Goal: Communication & Community: Participate in discussion

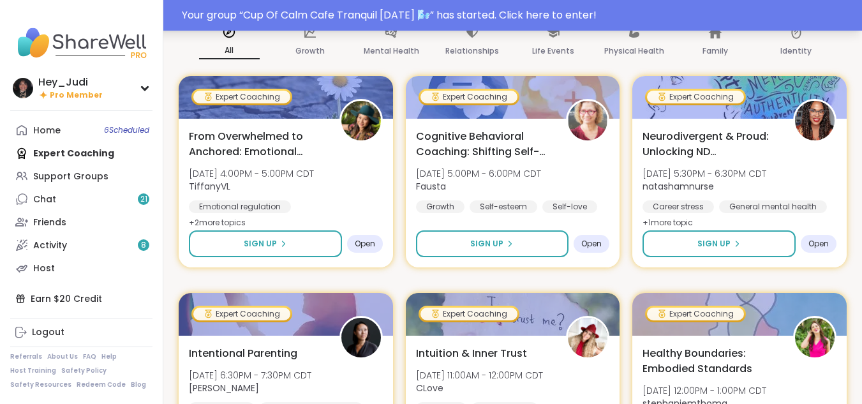
click at [241, 16] on div "Your group “ Cup Of Calm Cafe Tranquil [DATE] 🌬️ ” has started. Click here to e…" at bounding box center [518, 15] width 672 height 15
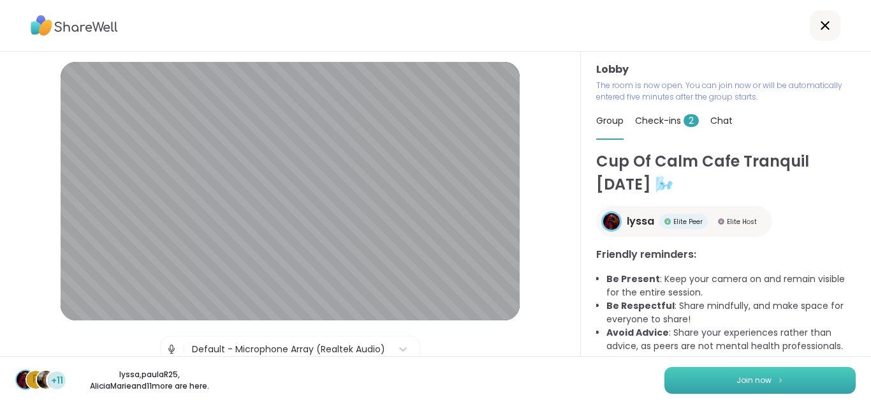
click at [703, 375] on button "Join now" at bounding box center [760, 380] width 191 height 27
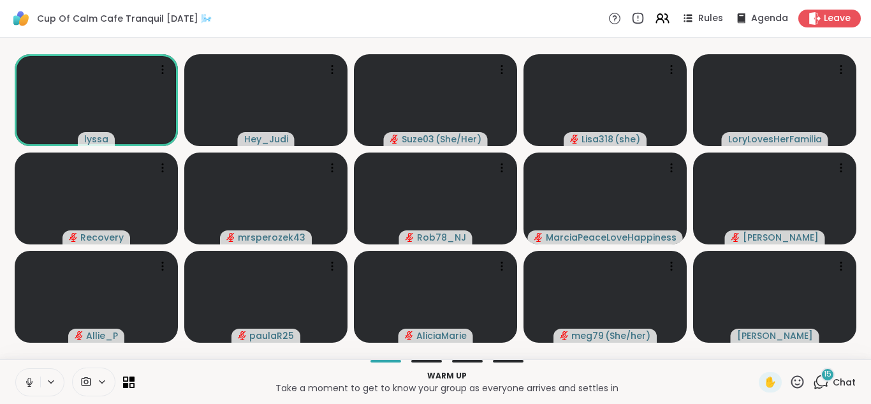
click at [30, 376] on icon at bounding box center [29, 381] width 11 height 11
click at [825, 379] on span "17" at bounding box center [828, 374] width 7 height 11
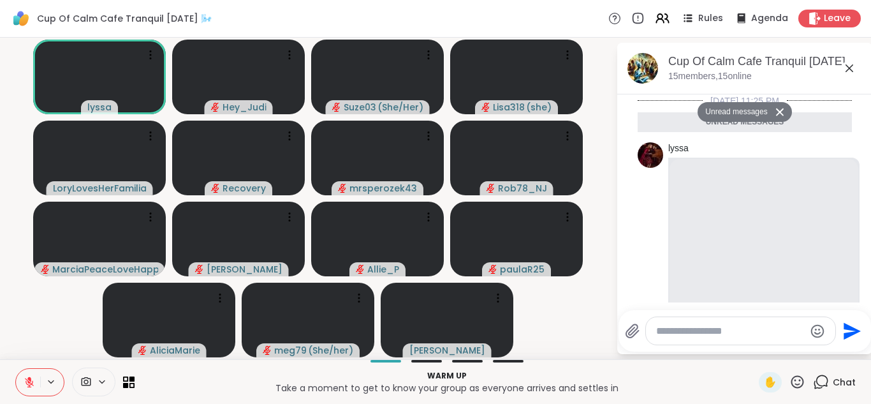
scroll to position [2015, 0]
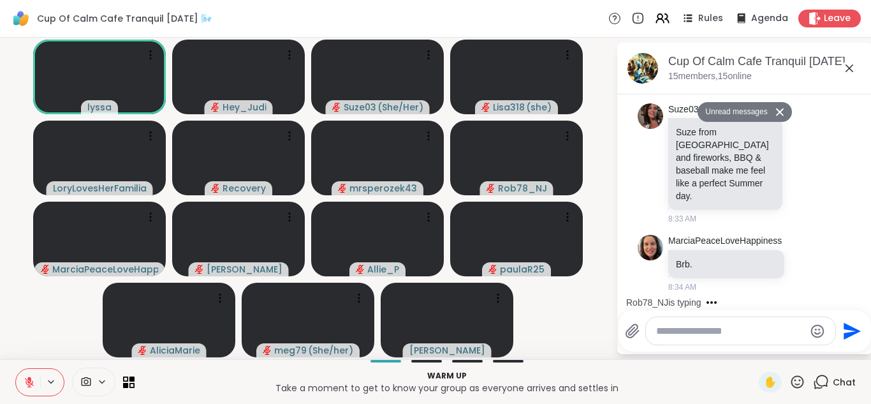
click at [858, 297] on div "Rob78_NJ is typing" at bounding box center [747, 302] width 250 height 20
click at [851, 68] on icon at bounding box center [849, 68] width 15 height 15
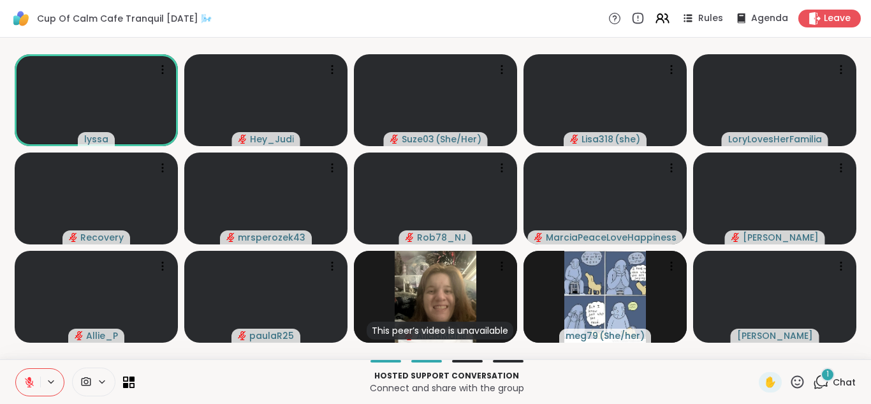
click at [813, 379] on icon at bounding box center [821, 382] width 16 height 16
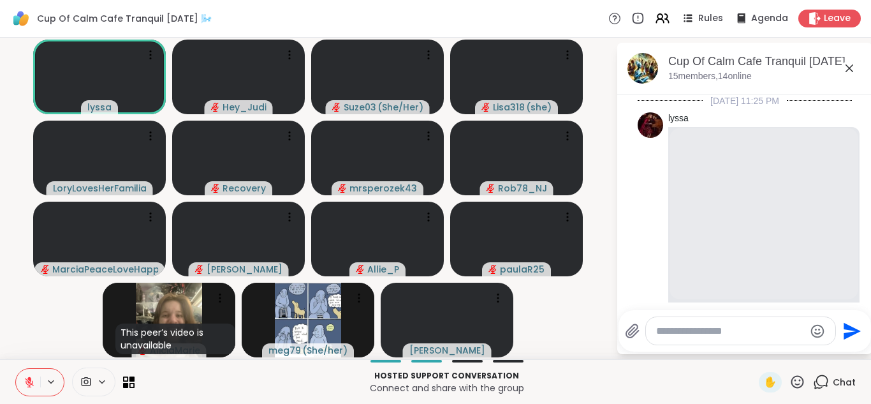
scroll to position [2108, 0]
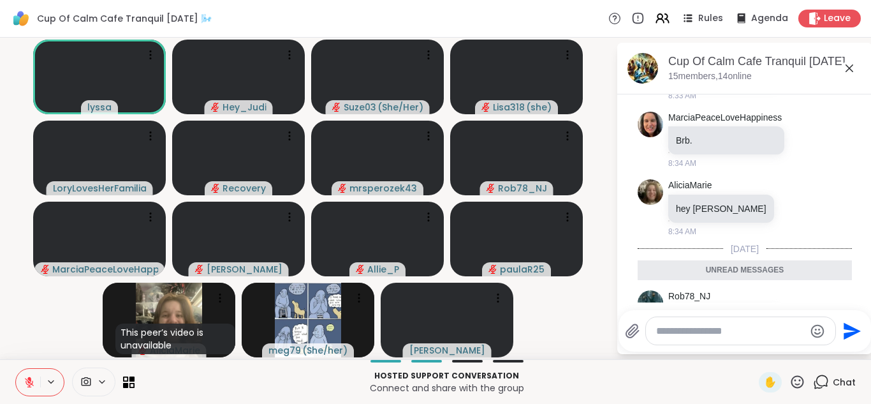
click at [847, 72] on icon at bounding box center [849, 68] width 15 height 15
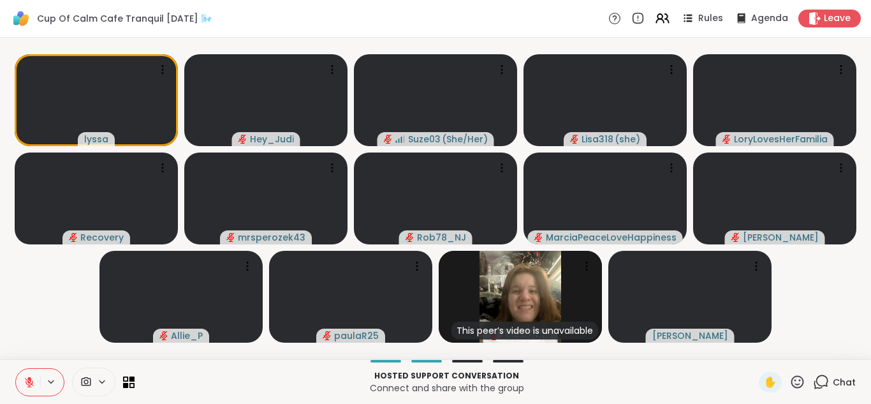
click at [57, 297] on video-player-container "lyssa Hey_Judi Suze03 ( She/Her ) Lisa318 ( she ) LoryLovesHerFamilia Recovery …" at bounding box center [436, 198] width 856 height 311
click at [815, 381] on icon at bounding box center [821, 382] width 16 height 16
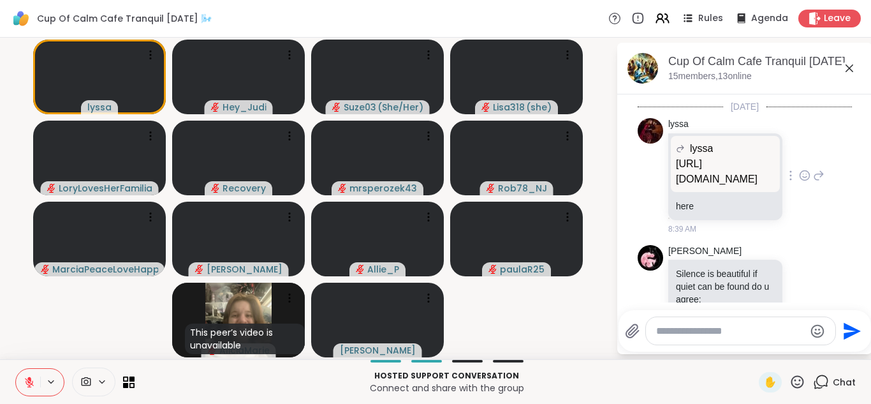
scroll to position [2332, 0]
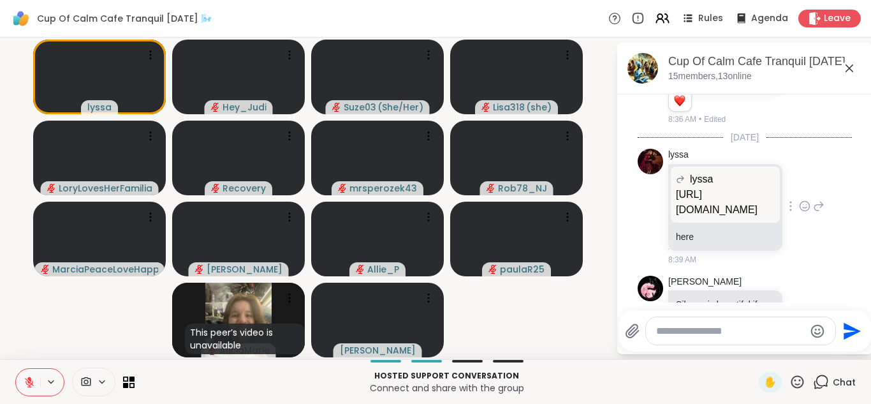
click at [703, 275] on div "[PERSON_NAME]" at bounding box center [726, 281] width 117 height 13
click at [697, 187] on p "[URL][DOMAIN_NAME]" at bounding box center [725, 202] width 99 height 31
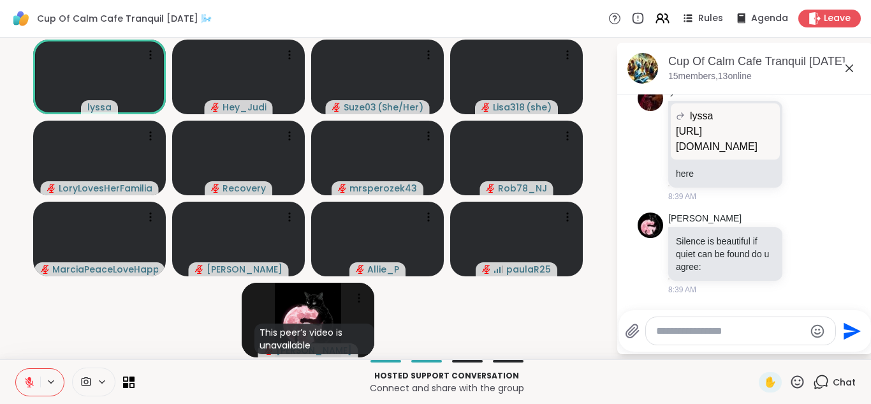
scroll to position [2799, 0]
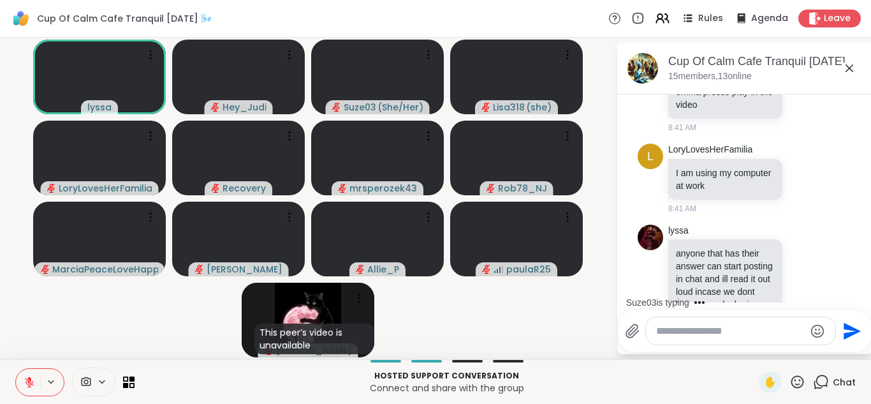
click at [714, 331] on textarea "Type your message" at bounding box center [730, 331] width 149 height 13
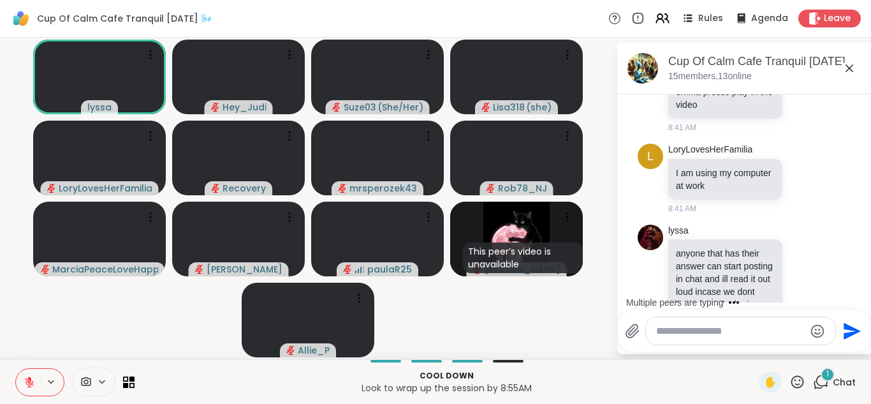
scroll to position [2944, 0]
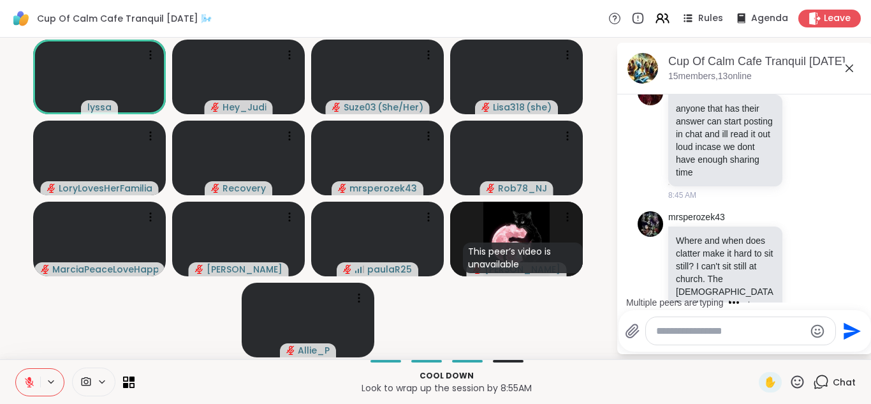
click at [723, 329] on textarea "Type your message" at bounding box center [730, 331] width 149 height 13
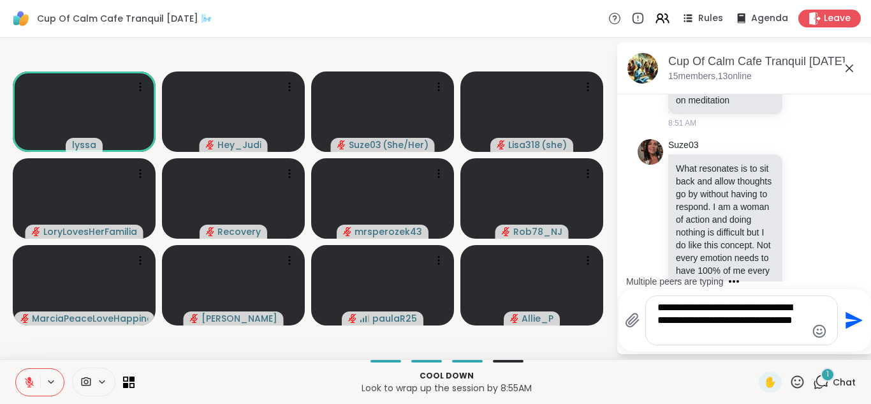
scroll to position [3552, 0]
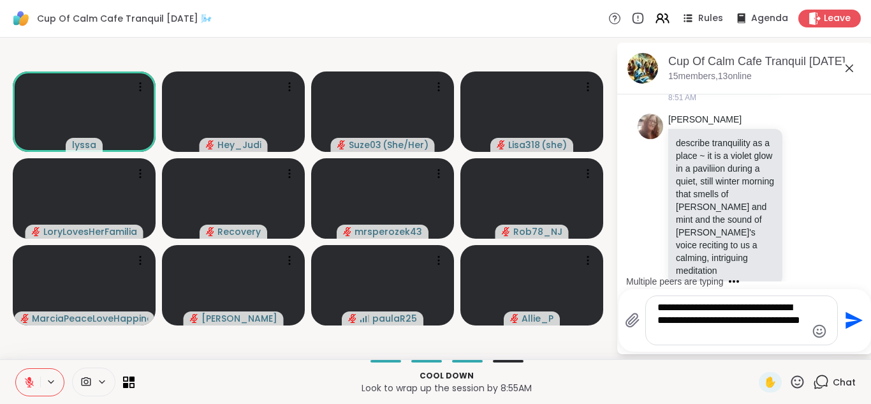
type textarea "**********"
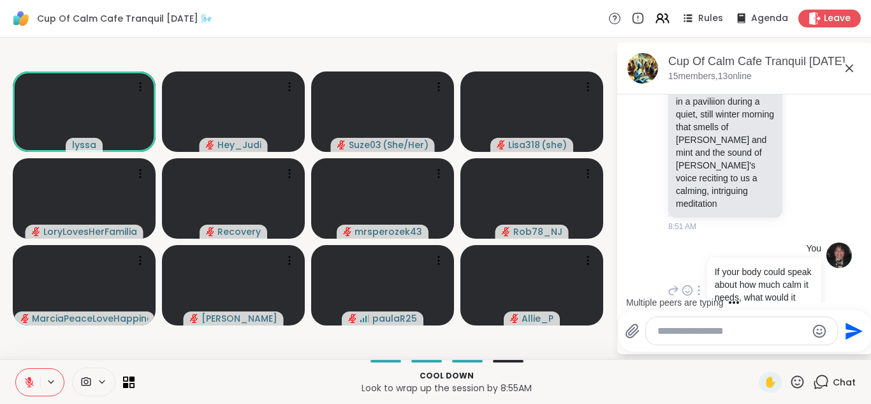
scroll to position [3654, 0]
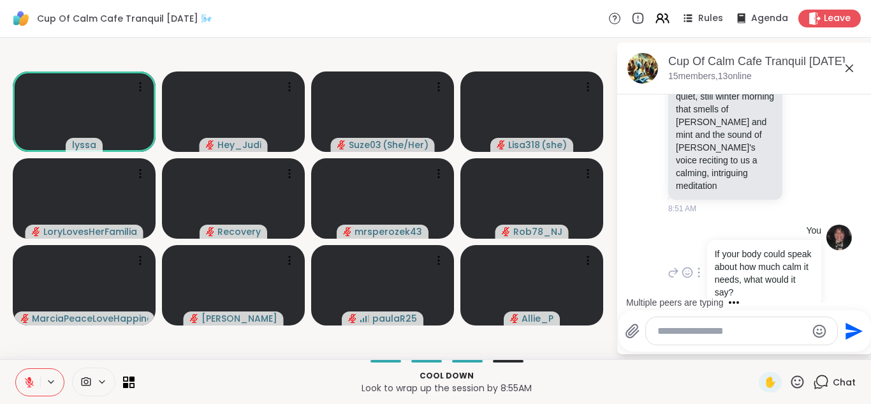
click at [696, 265] on div at bounding box center [698, 272] width 11 height 15
click at [694, 285] on icon at bounding box center [698, 290] width 9 height 10
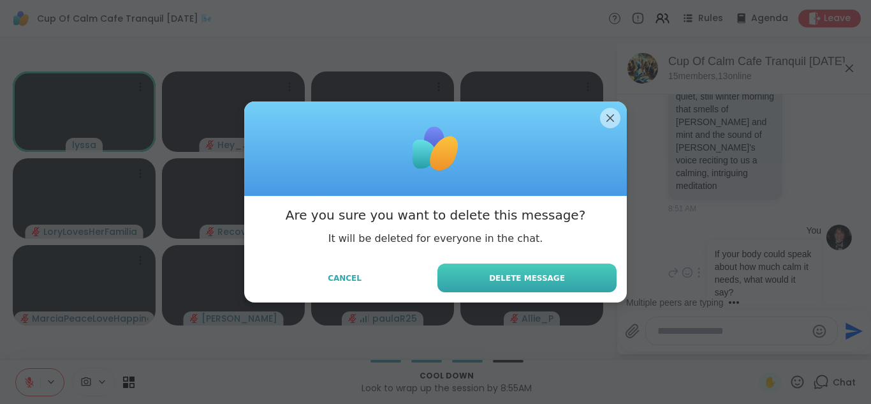
click at [557, 276] on button "Delete Message" at bounding box center [526, 277] width 179 height 29
click at [557, 276] on video at bounding box center [531, 285] width 143 height 80
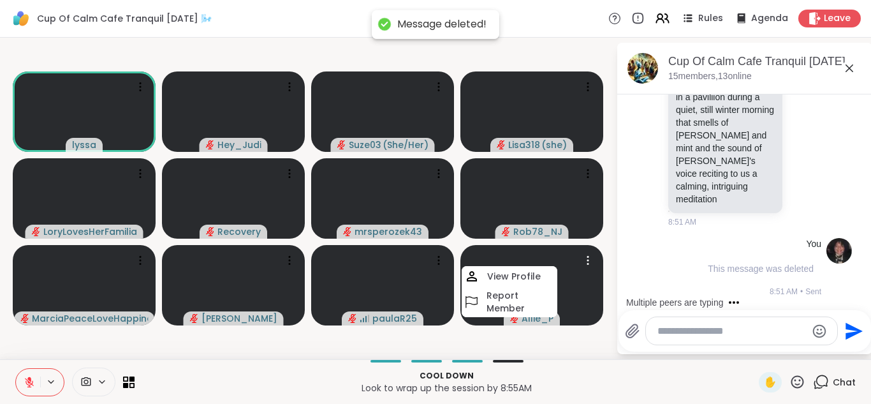
scroll to position [3618, 0]
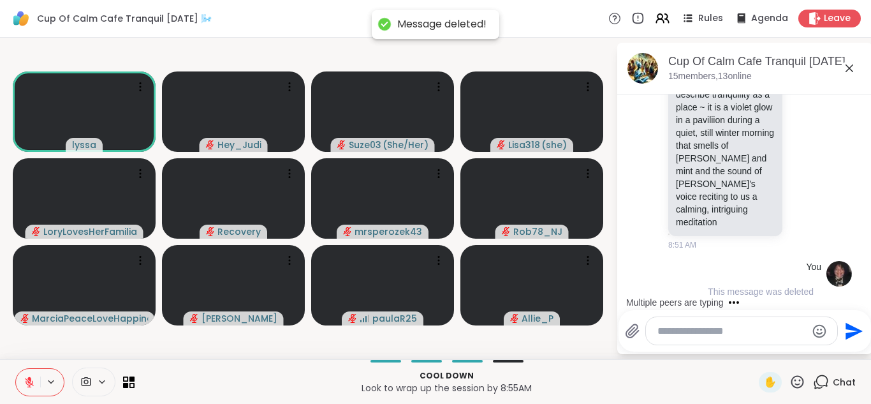
click at [682, 337] on div at bounding box center [741, 330] width 191 height 27
click at [737, 330] on textarea "Type your message" at bounding box center [732, 331] width 149 height 13
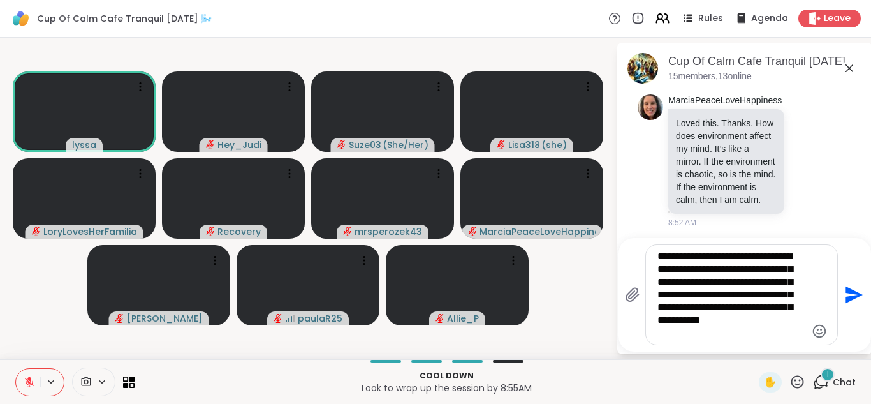
scroll to position [4559, 0]
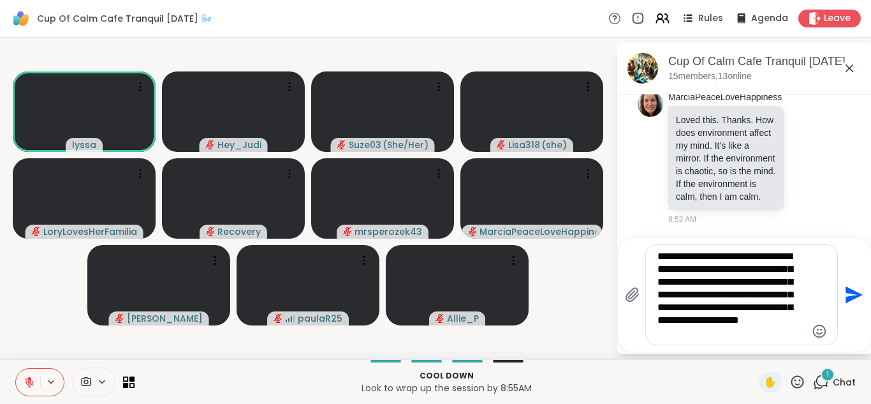
type textarea "**********"
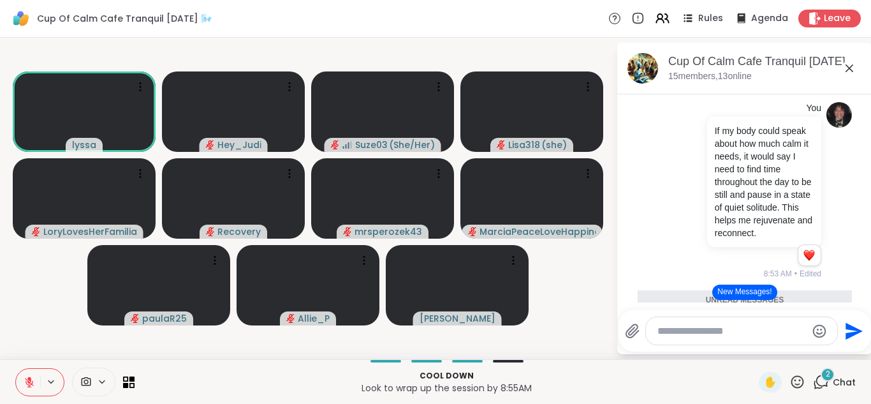
scroll to position [4879, 0]
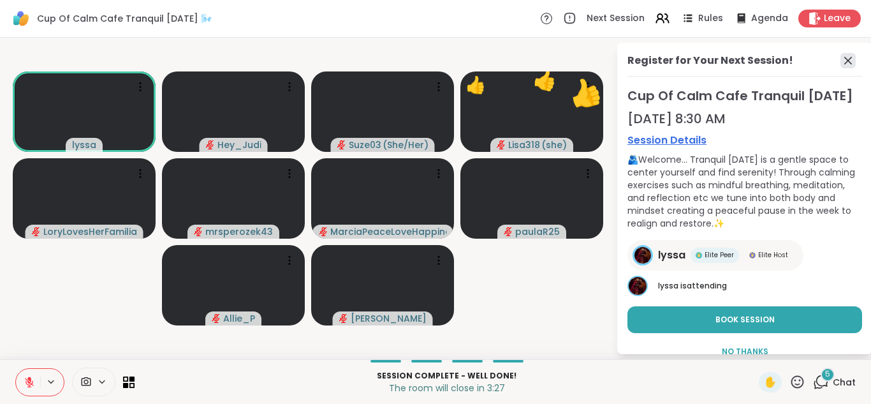
click at [841, 61] on icon at bounding box center [848, 60] width 15 height 15
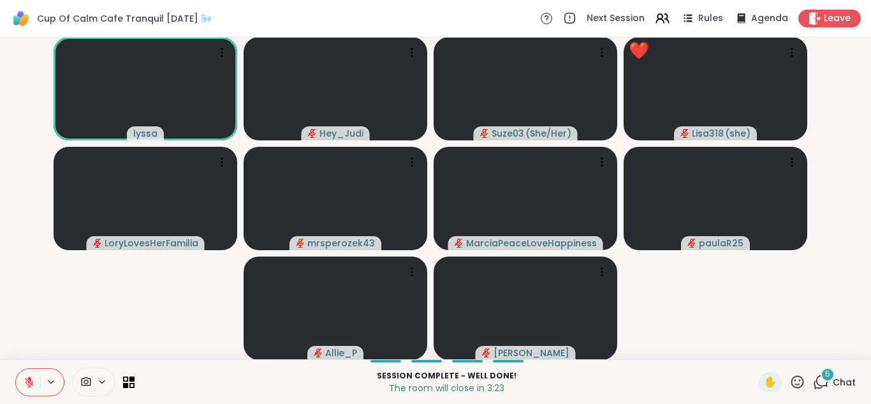
click at [791, 386] on icon at bounding box center [797, 381] width 13 height 13
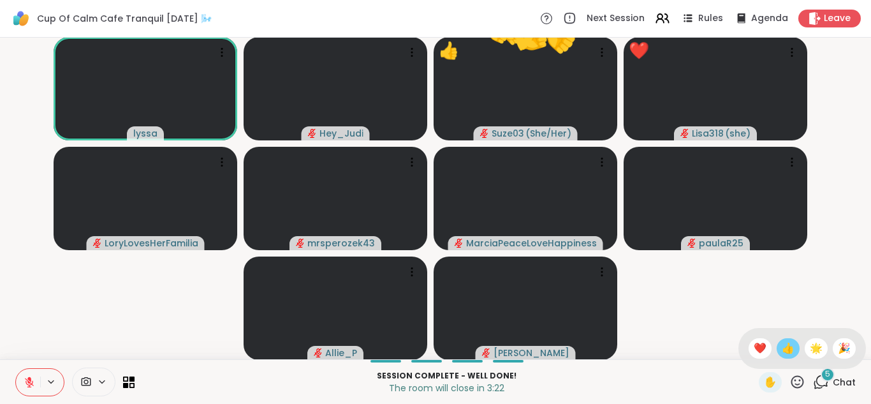
click at [782, 346] on span "👍" at bounding box center [788, 348] width 13 height 15
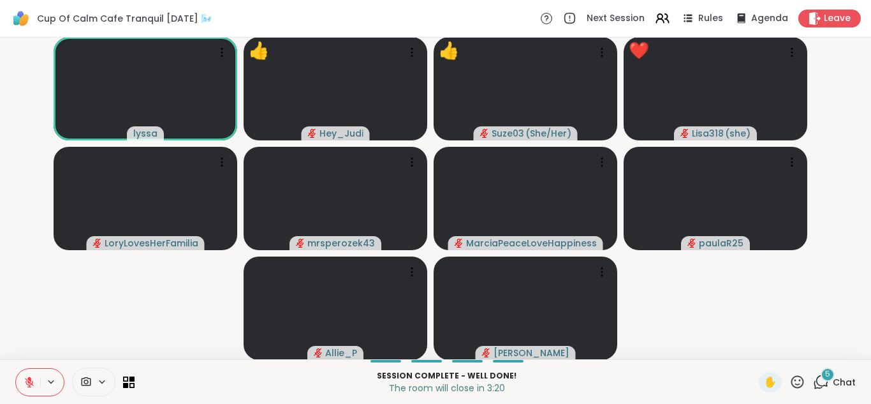
click at [814, 381] on icon at bounding box center [821, 382] width 16 height 16
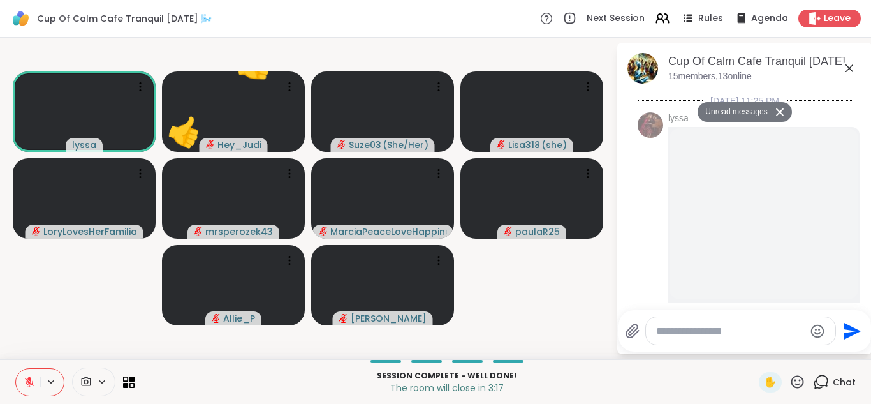
click at [747, 114] on button "Unread messages" at bounding box center [734, 112] width 73 height 20
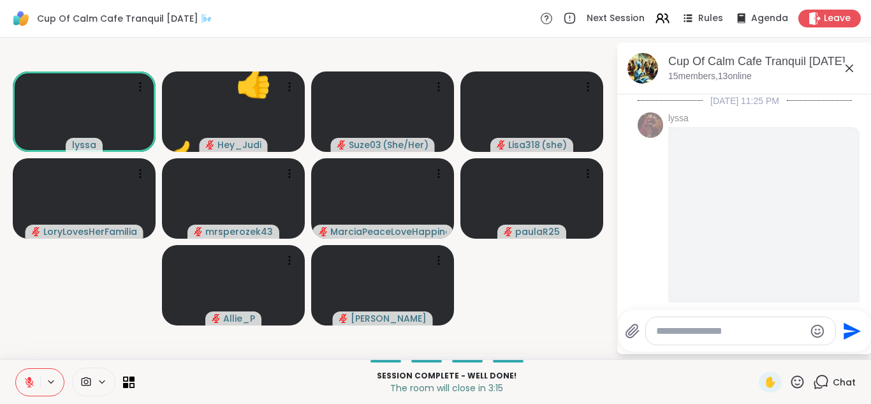
scroll to position [4970, 0]
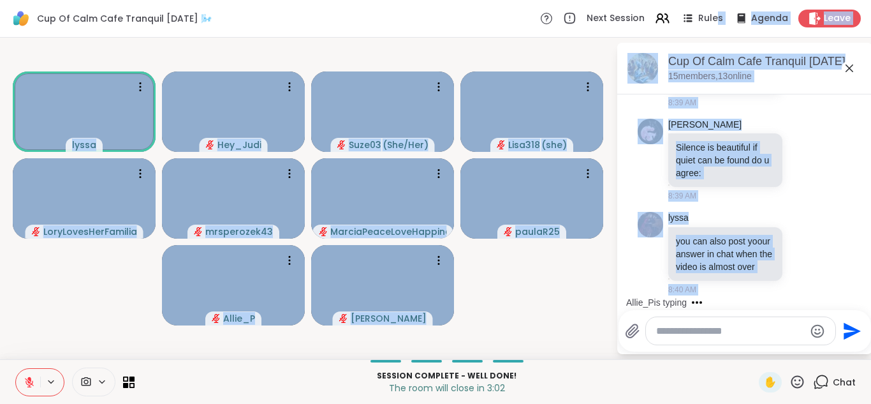
drag, startPoint x: 747, startPoint y: 114, endPoint x: 863, endPoint y: 148, distance: 120.9
click at [861, 148] on html "Cup Of Calm Cafe Tranquil [DATE] 🌬️ Next Session Rules Agenda Leave lyssa Hey_J…" at bounding box center [435, 202] width 871 height 404
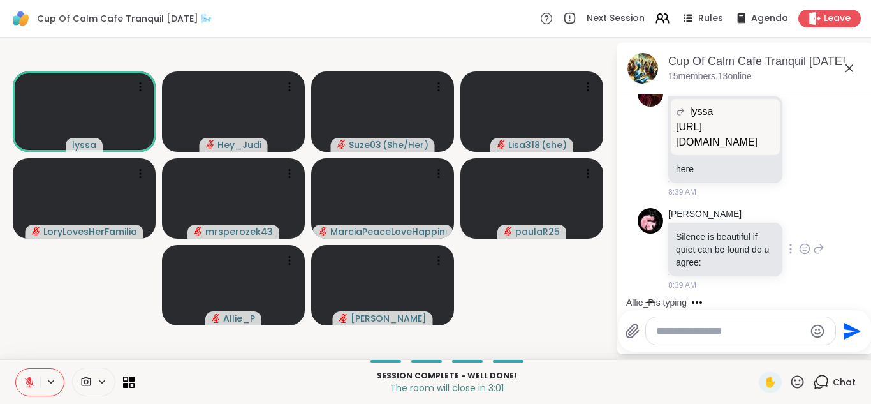
click at [825, 203] on div "[PERSON_NAME] Silence is beautiful if quiet can be found do u agree: 8:39 AM" at bounding box center [745, 250] width 214 height 94
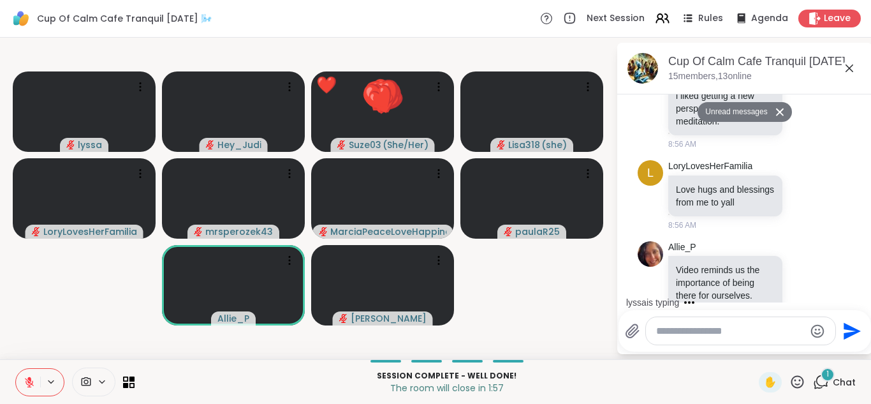
scroll to position [5458, 0]
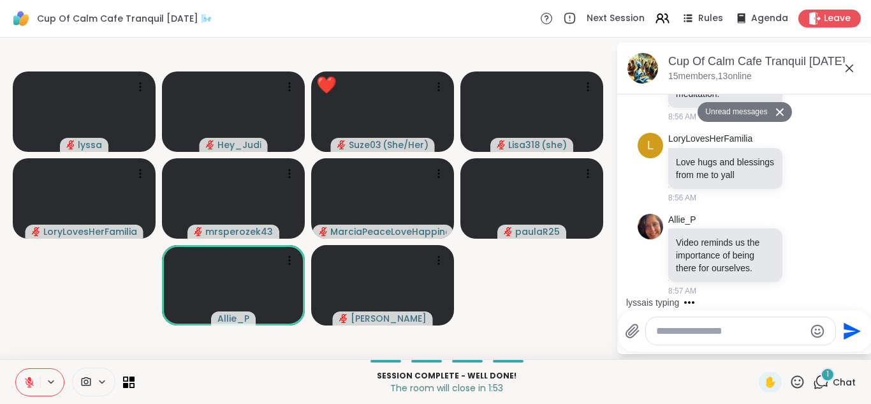
click at [733, 110] on button "Unread messages" at bounding box center [734, 112] width 73 height 20
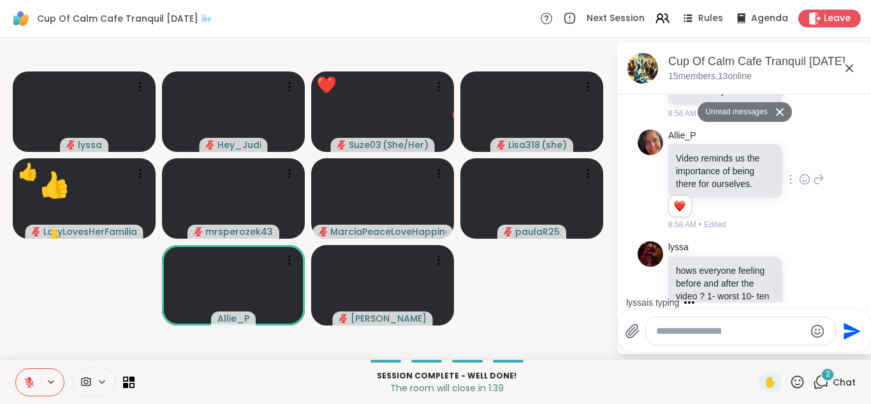
scroll to position [5582, 0]
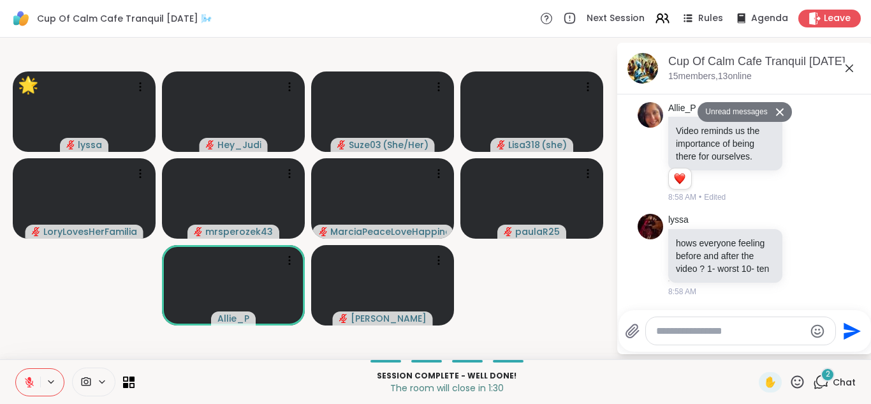
click at [725, 334] on textarea "Type your message" at bounding box center [730, 331] width 149 height 13
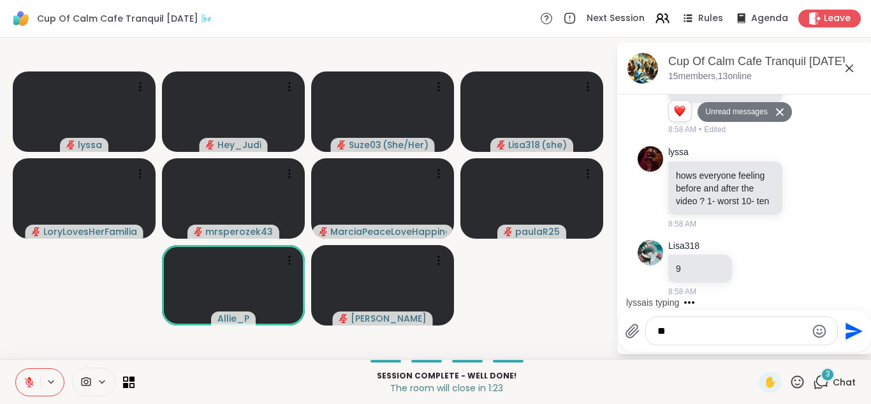
scroll to position [5718, 0]
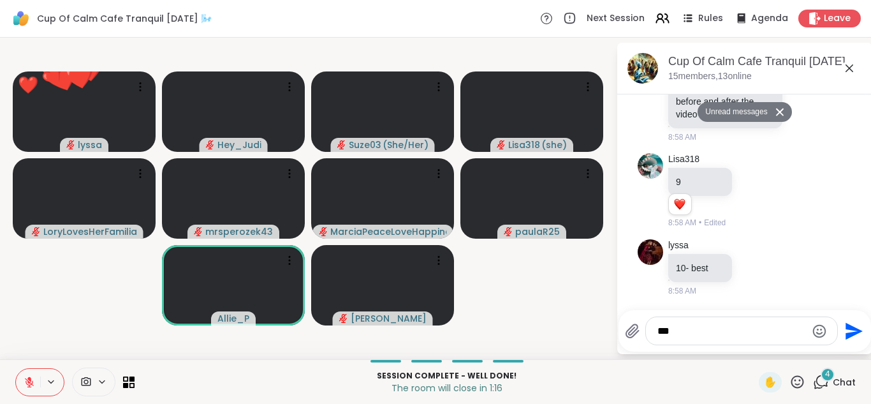
type textarea "***"
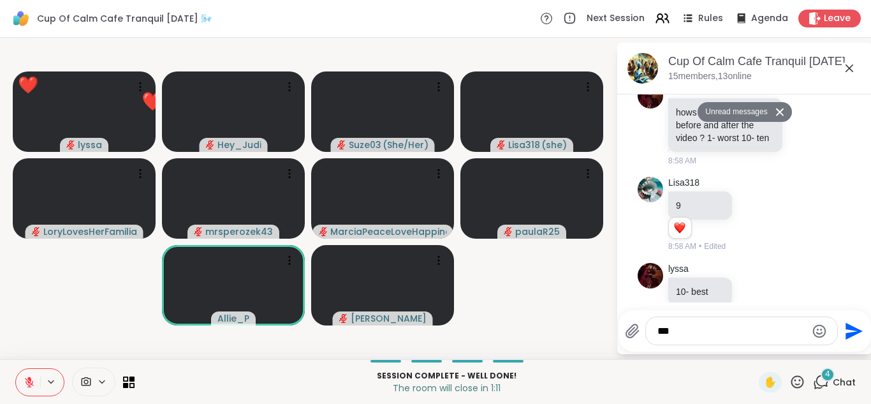
scroll to position [5736, 0]
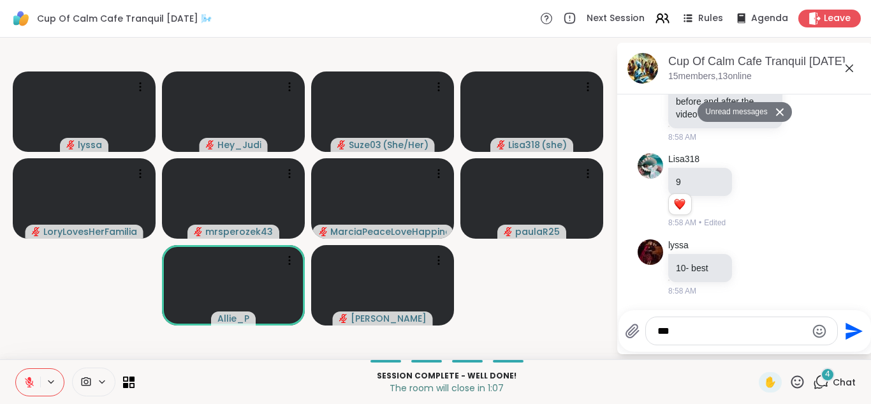
click at [850, 330] on icon "Send" at bounding box center [852, 331] width 20 height 20
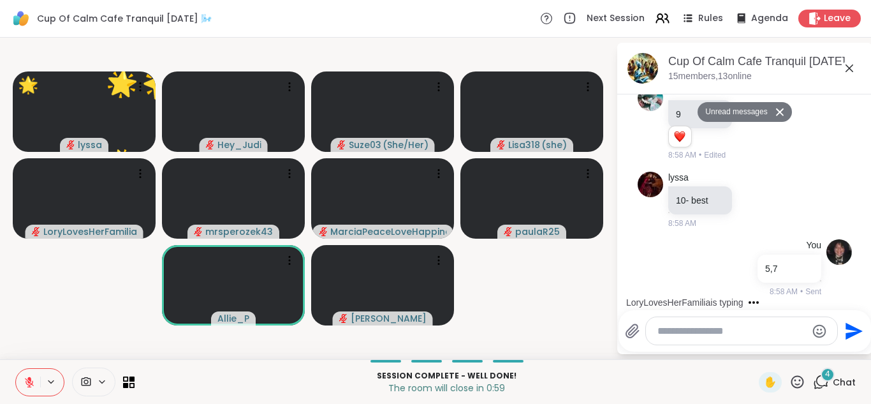
scroll to position [5822, 0]
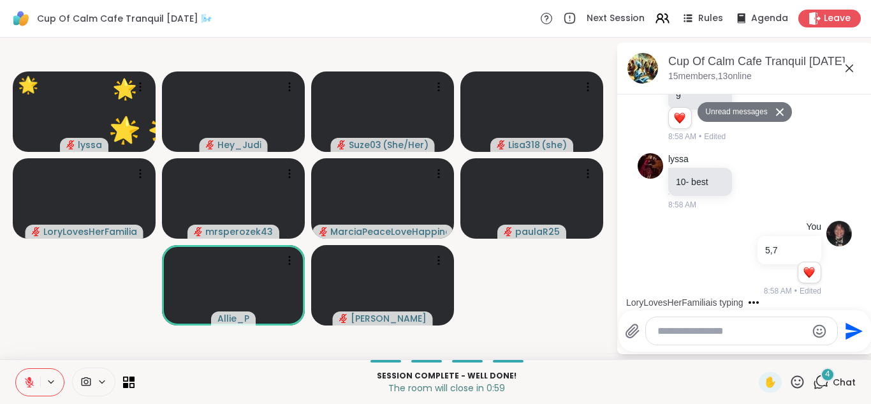
click at [786, 337] on div at bounding box center [741, 330] width 191 height 27
click at [779, 333] on textarea "Type your message" at bounding box center [732, 331] width 149 height 13
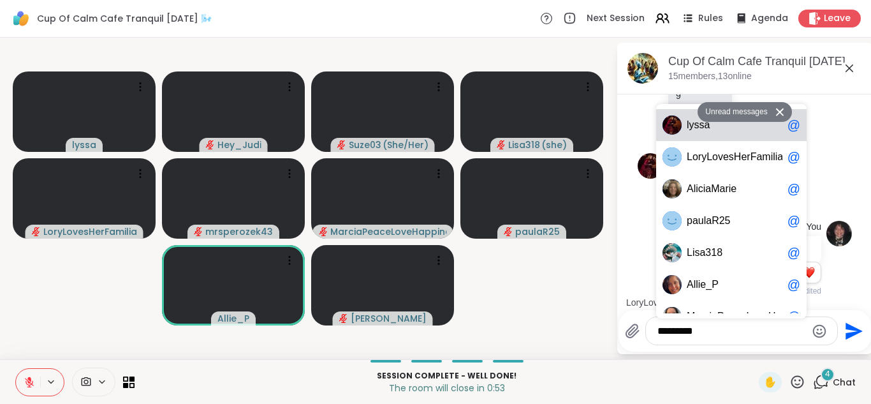
click at [730, 126] on span "l yssa" at bounding box center [735, 125] width 96 height 13
type textarea "**********"
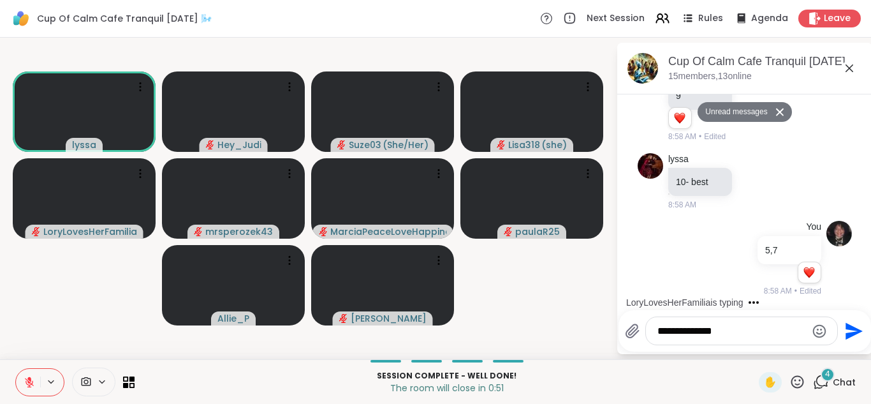
click at [790, 381] on icon at bounding box center [798, 382] width 16 height 16
click at [719, 330] on textarea "**********" at bounding box center [732, 331] width 149 height 13
click at [726, 330] on textarea "**********" at bounding box center [732, 331] width 149 height 13
click at [809, 330] on div "**********" at bounding box center [741, 330] width 191 height 27
click at [816, 331] on icon "Emoji picker" at bounding box center [819, 330] width 15 height 15
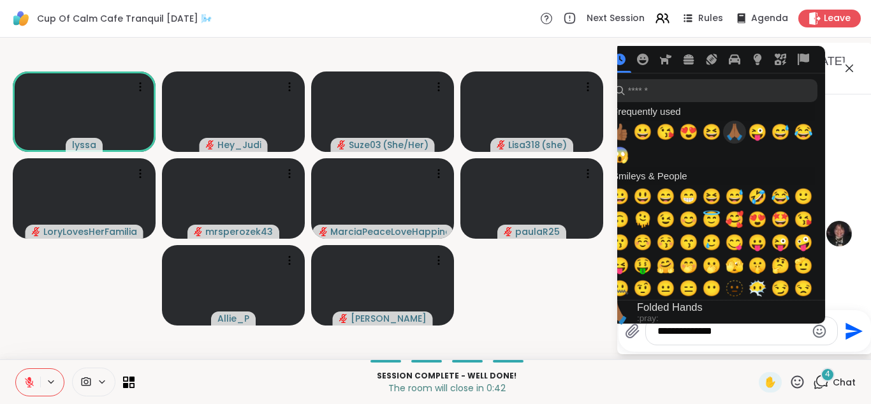
click at [731, 131] on span "🙏🏾" at bounding box center [734, 132] width 19 height 18
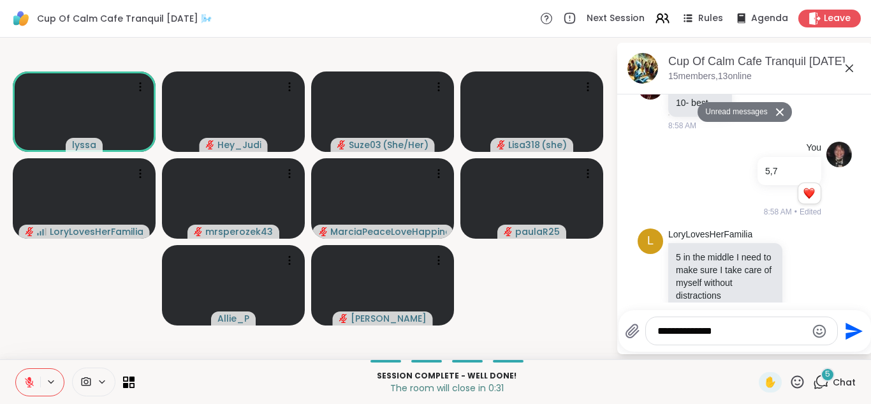
scroll to position [5928, 0]
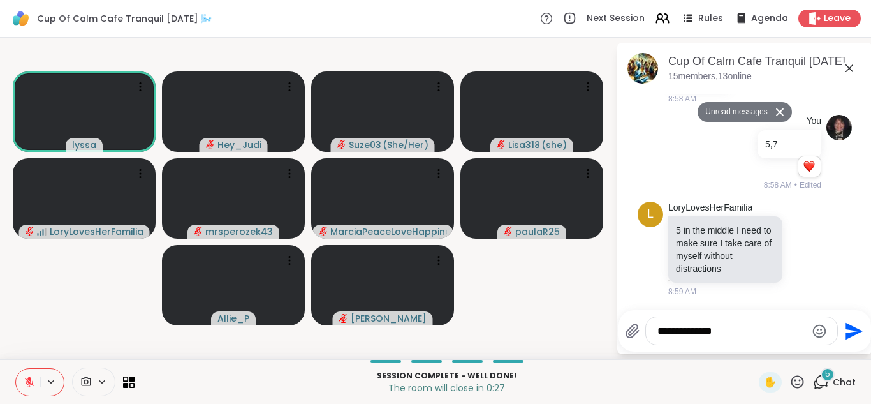
click at [849, 330] on icon "Send" at bounding box center [852, 331] width 20 height 20
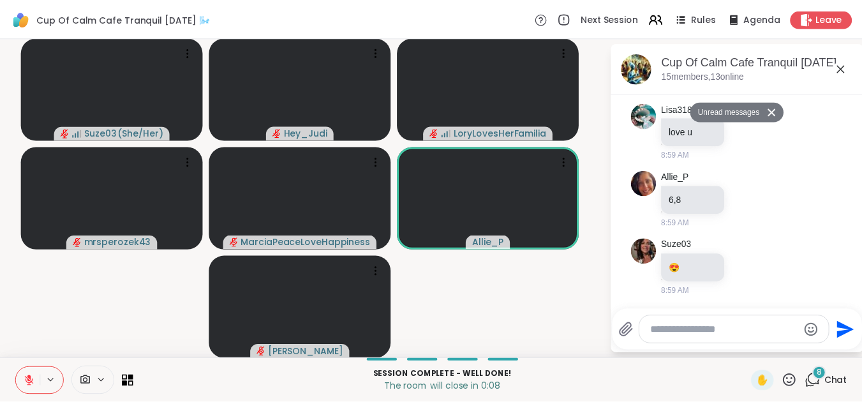
scroll to position [6201, 0]
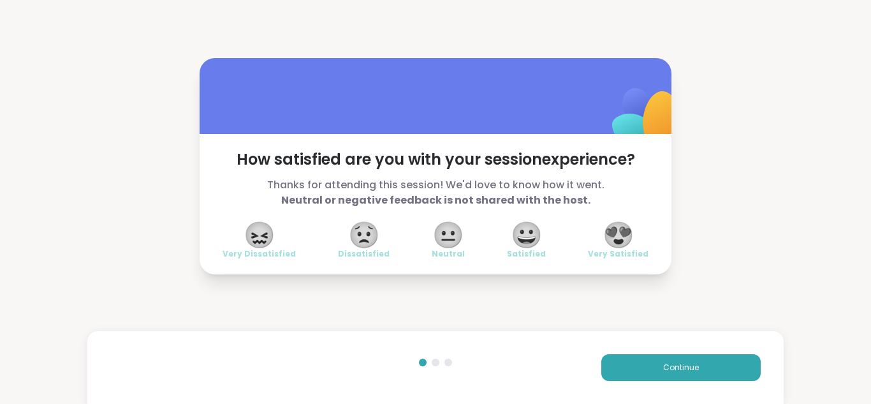
click at [607, 240] on span "😍" at bounding box center [619, 234] width 32 height 23
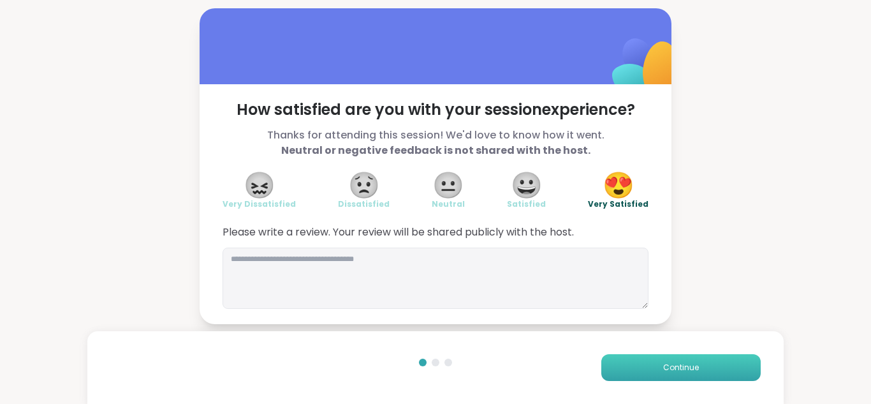
click at [676, 370] on span "Continue" at bounding box center [681, 367] width 36 height 11
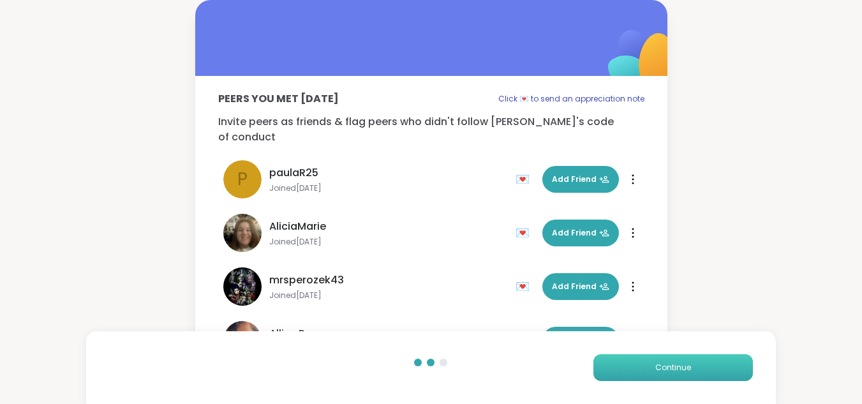
click at [676, 370] on span "Continue" at bounding box center [673, 367] width 36 height 11
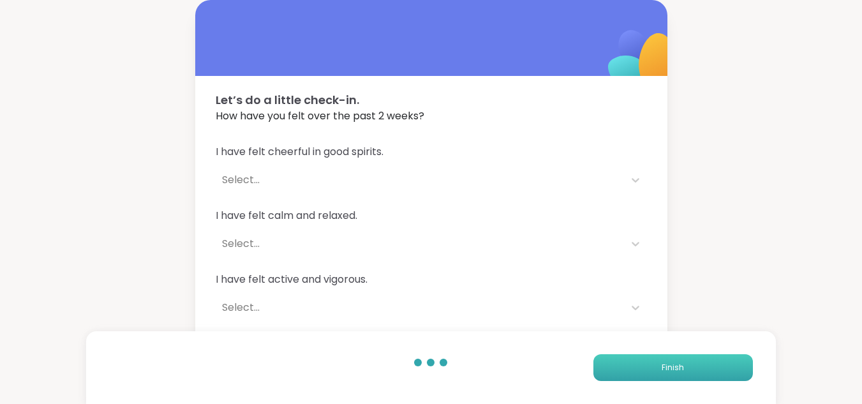
click at [676, 370] on span "Finish" at bounding box center [672, 367] width 22 height 11
